Goal: Information Seeking & Learning: Learn about a topic

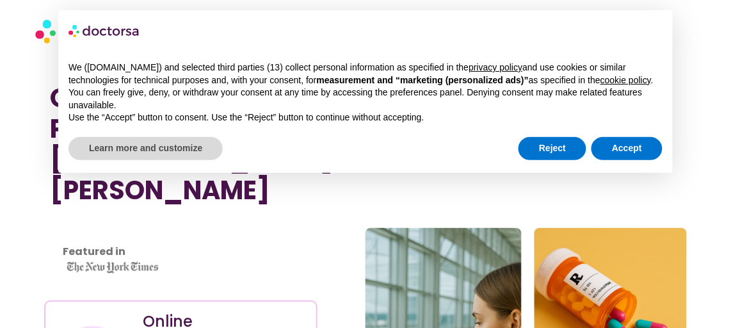
scroll to position [116, 0]
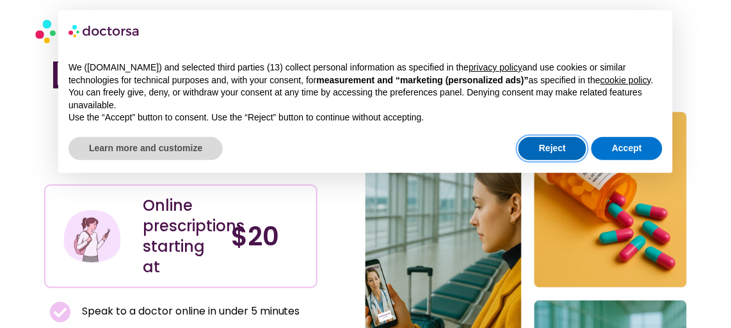
click at [565, 145] on button "Reject" at bounding box center [552, 148] width 68 height 23
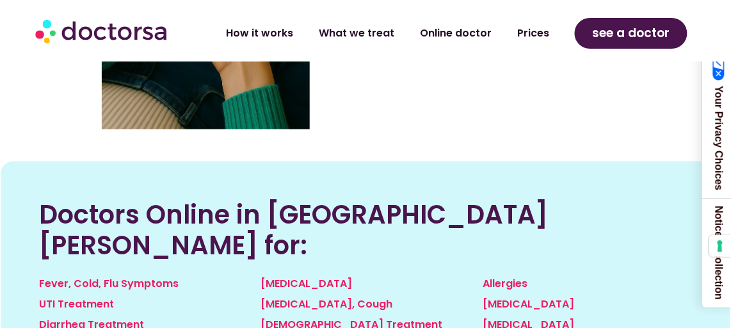
scroll to position [1512, 0]
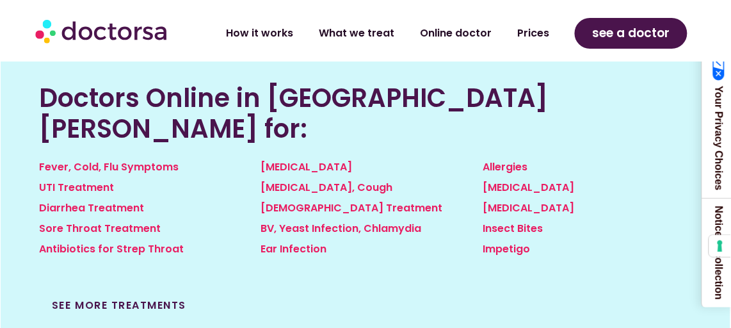
click at [176, 298] on link "See more treatments" at bounding box center [119, 305] width 134 height 15
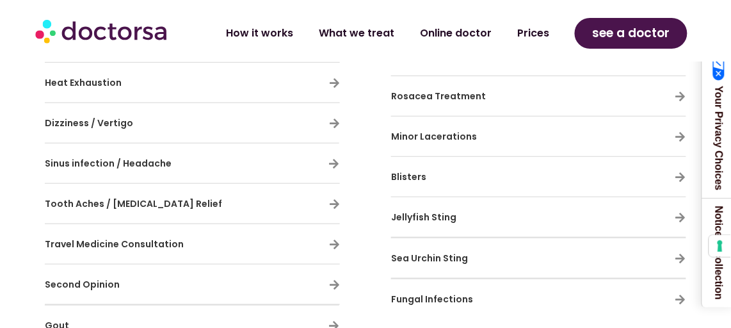
scroll to position [1337, 0]
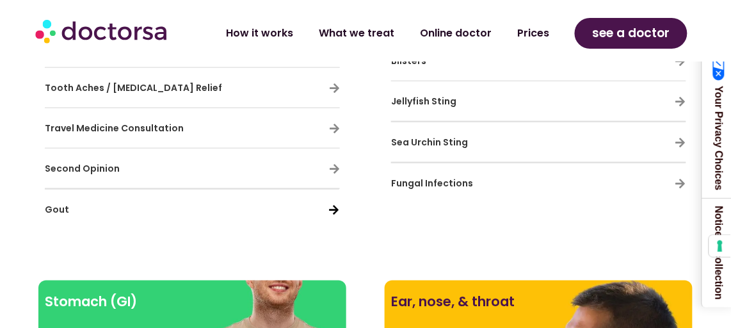
click at [333, 204] on icon at bounding box center [333, 209] width 11 height 11
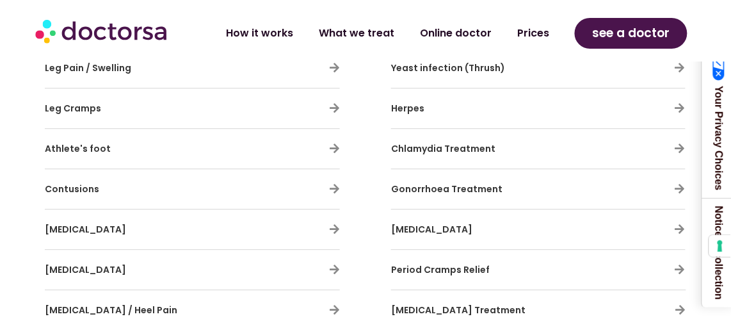
scroll to position [2908, 0]
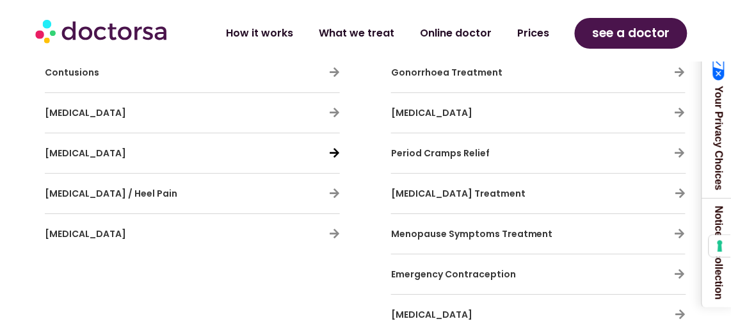
click at [335, 147] on icon at bounding box center [334, 152] width 11 height 11
click at [337, 147] on icon at bounding box center [334, 152] width 11 height 11
click at [334, 147] on icon at bounding box center [334, 152] width 11 height 11
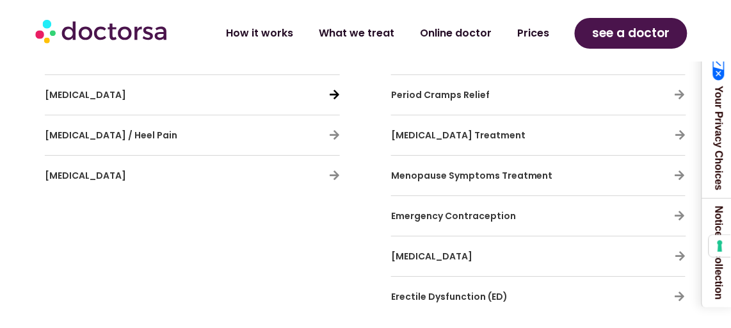
click at [335, 89] on icon at bounding box center [334, 94] width 11 height 11
click at [77, 88] on span "Neck Pain" at bounding box center [85, 94] width 81 height 13
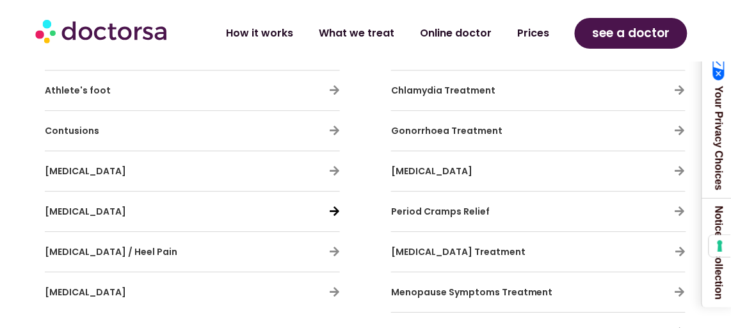
click at [333, 205] on icon at bounding box center [334, 210] width 11 height 11
click at [335, 205] on icon at bounding box center [334, 210] width 11 height 11
click at [338, 205] on icon at bounding box center [334, 210] width 11 height 11
click at [339, 205] on icon at bounding box center [334, 210] width 11 height 11
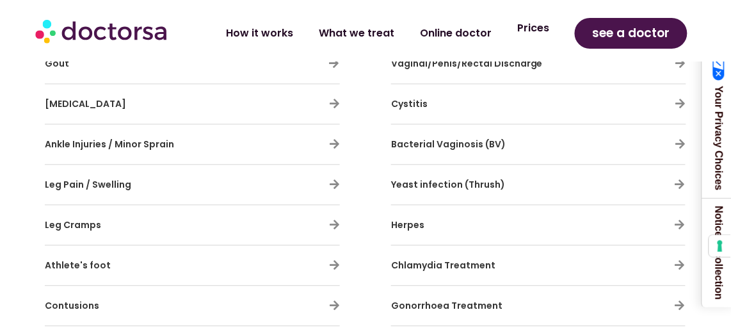
click at [547, 31] on link "Prices" at bounding box center [533, 27] width 58 height 29
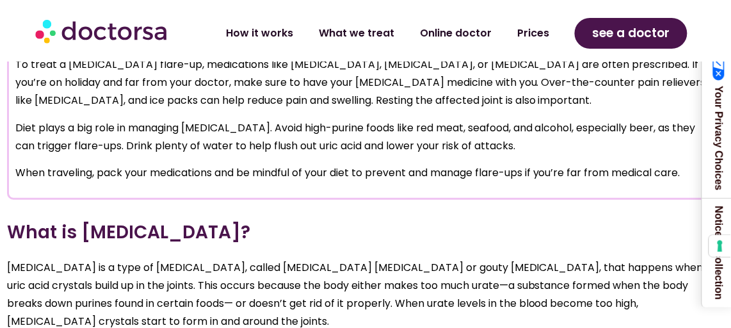
scroll to position [1396, 0]
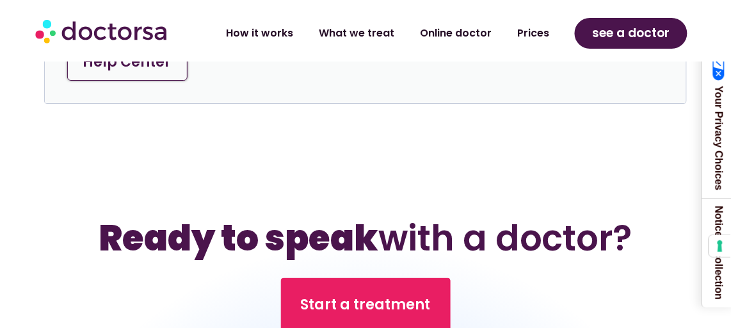
scroll to position [4944, 0]
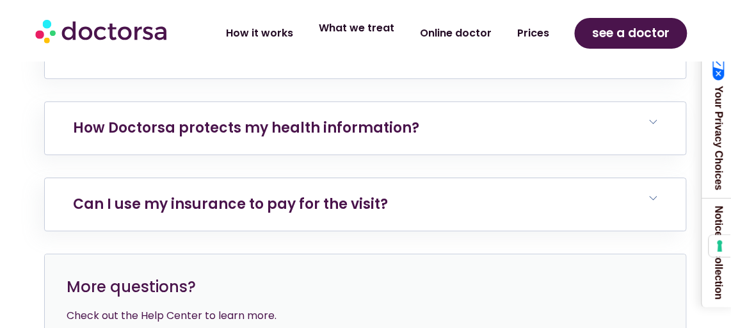
click at [365, 32] on link "What we treat" at bounding box center [356, 27] width 101 height 29
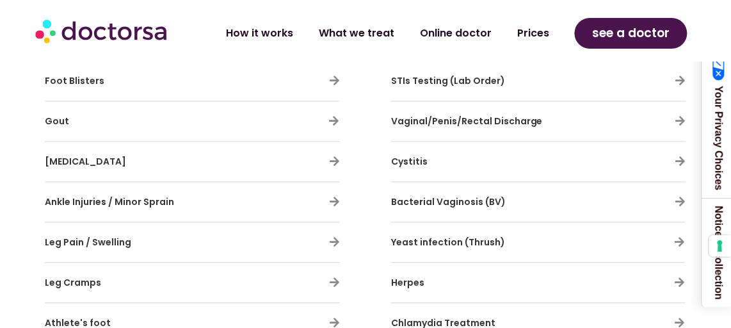
scroll to position [2792, 0]
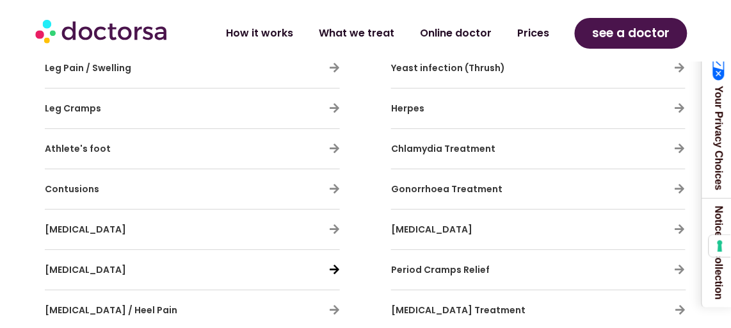
click at [333, 264] on icon at bounding box center [334, 269] width 11 height 11
click at [331, 264] on icon at bounding box center [334, 269] width 11 height 11
click at [330, 264] on icon at bounding box center [334, 269] width 11 height 11
